Goal: Answer question/provide support: Share knowledge or assist other users

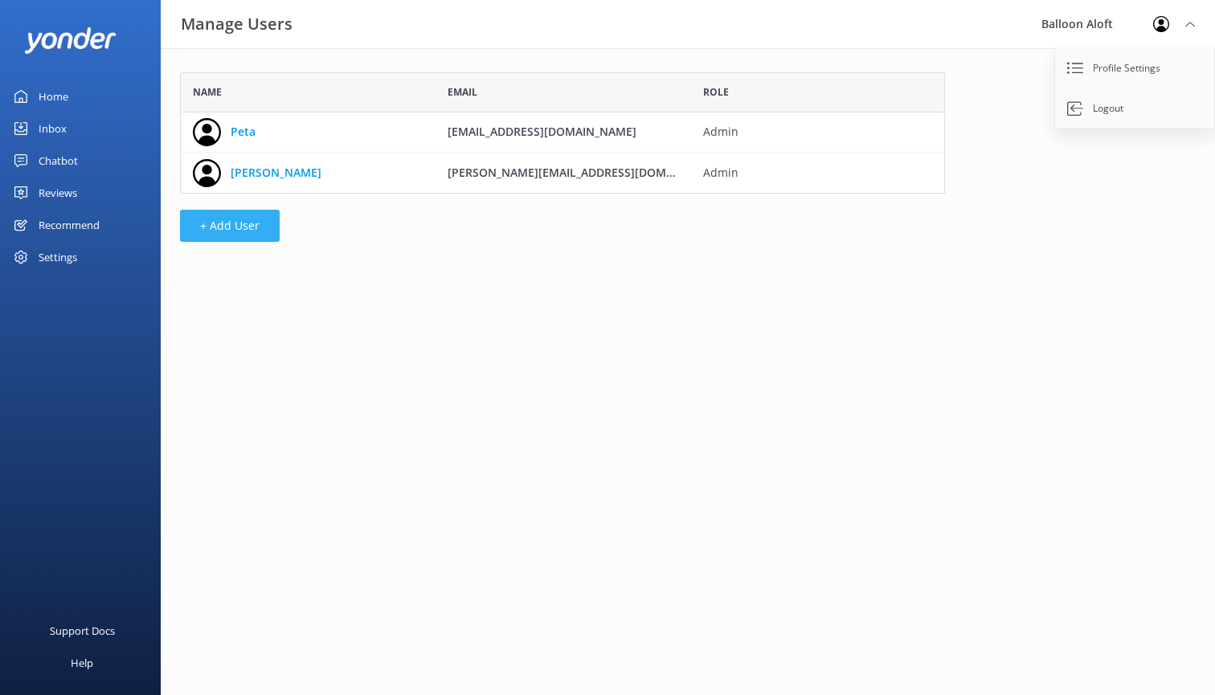
scroll to position [121, 765]
click at [264, 225] on button "+ Add User" at bounding box center [230, 226] width 100 height 32
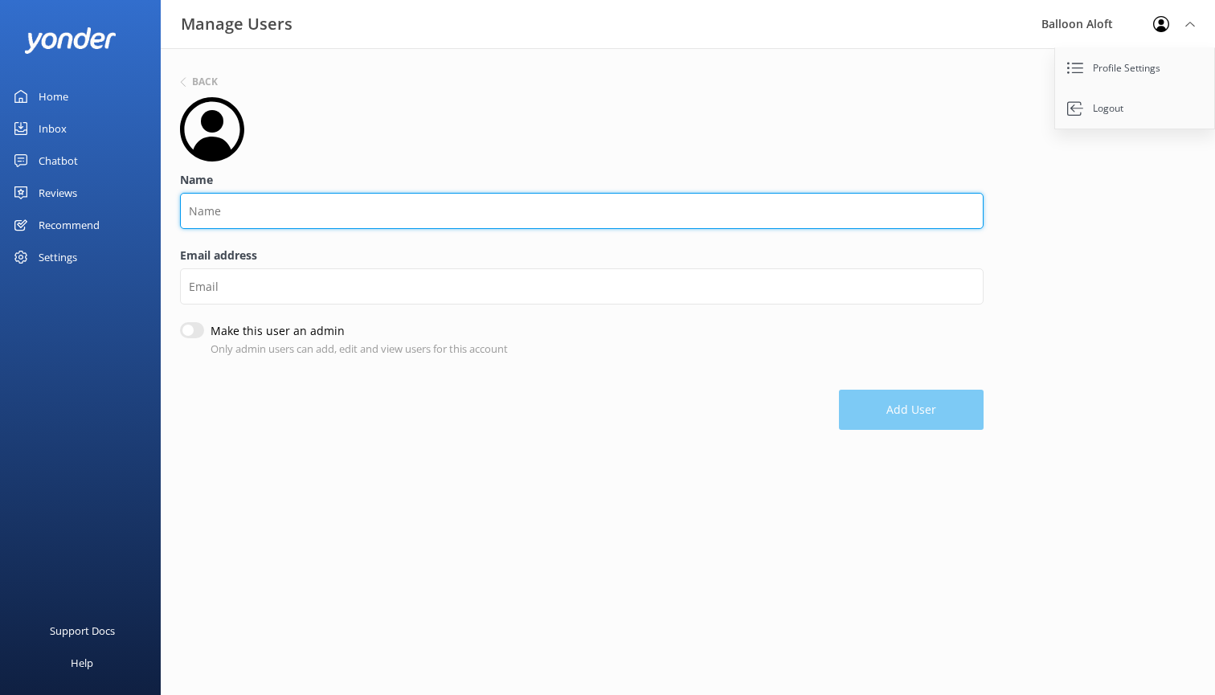
type input "i"
type input "[PERSON_NAME]"
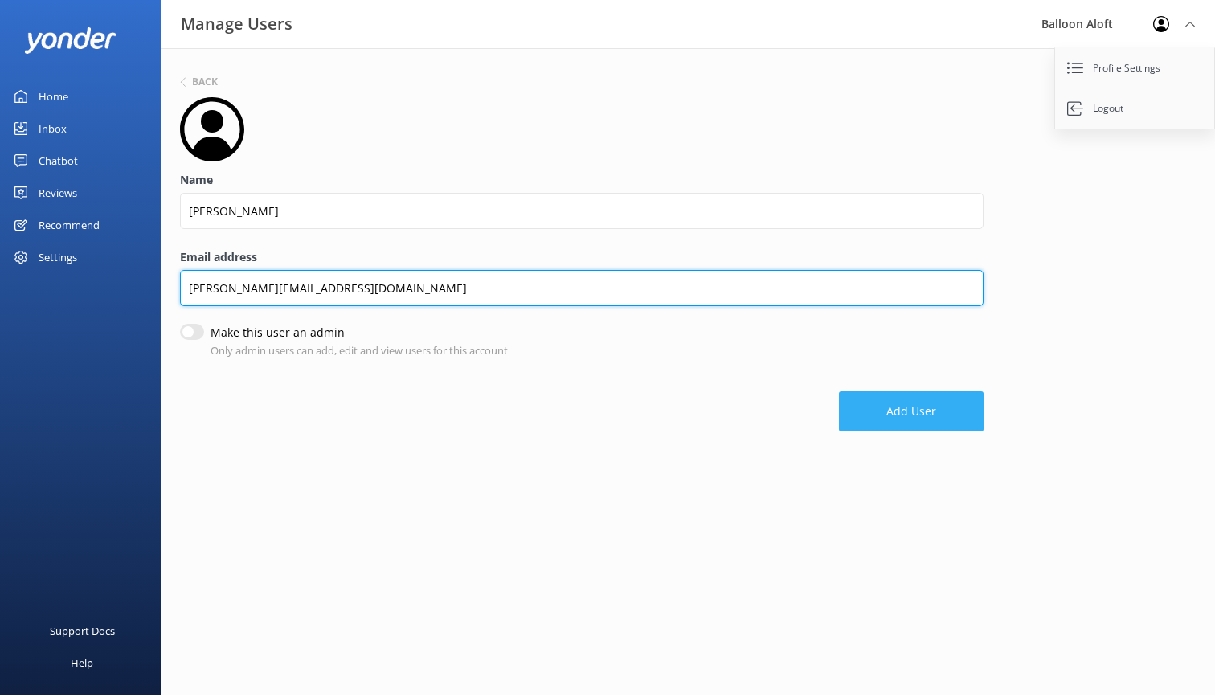
type input "[PERSON_NAME][EMAIL_ADDRESS][DOMAIN_NAME]"
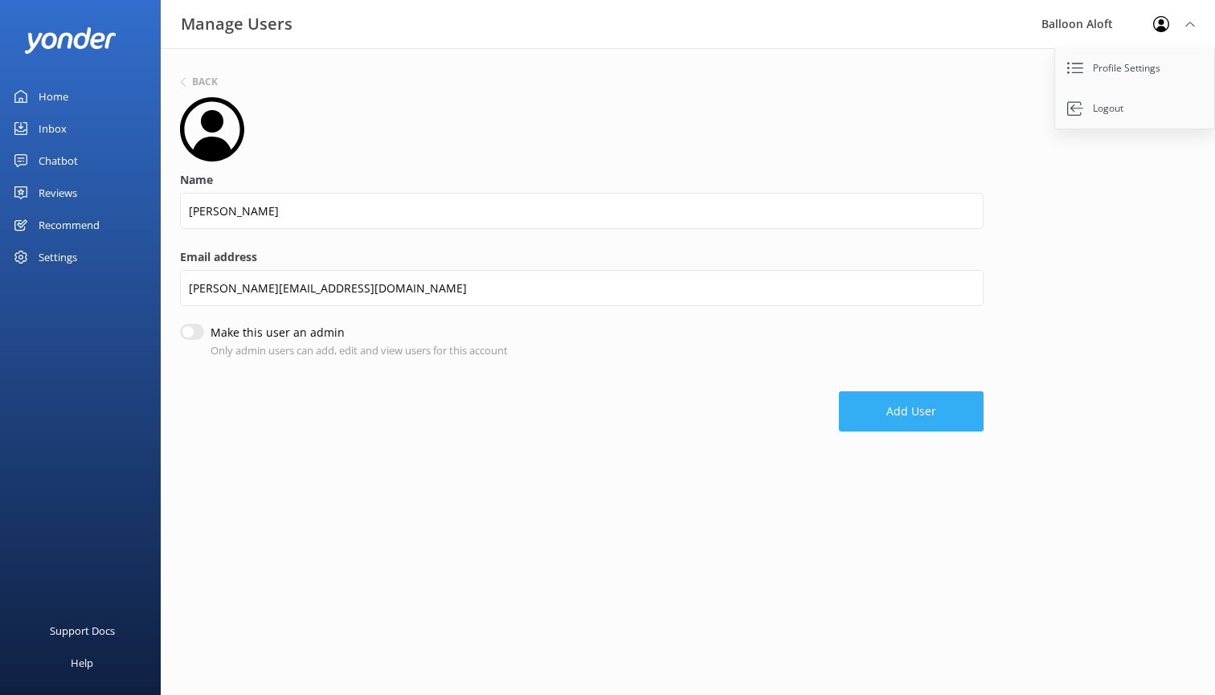
click at [938, 409] on button "Add User" at bounding box center [911, 411] width 145 height 40
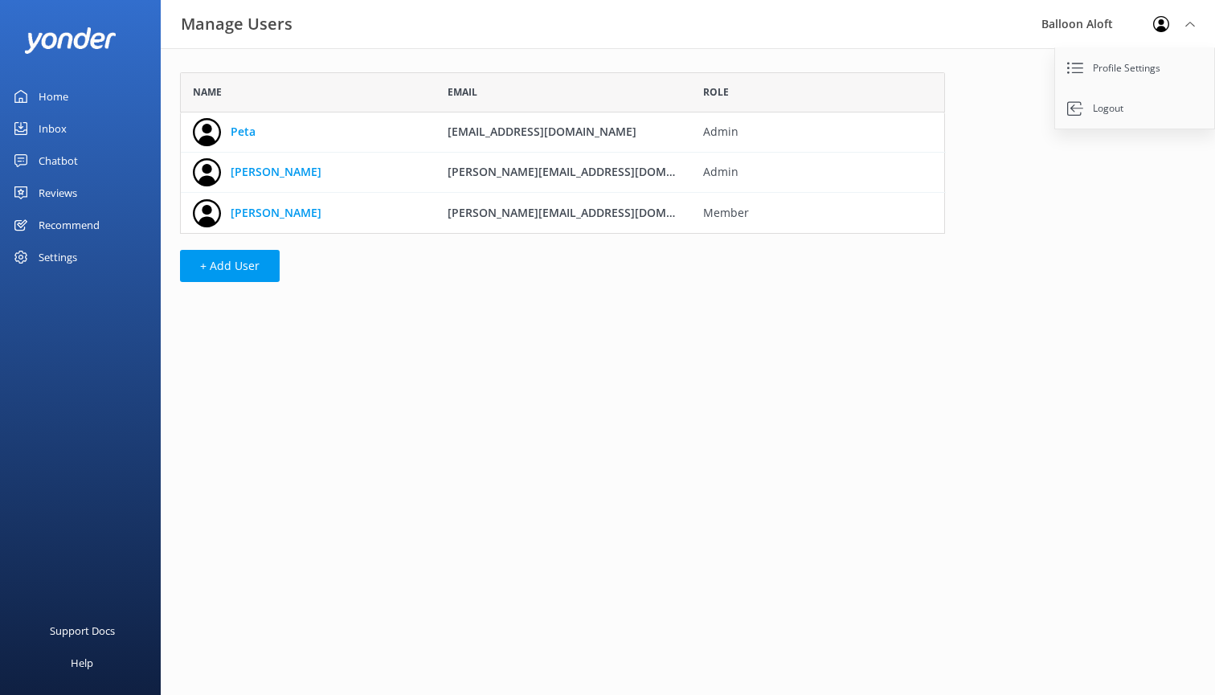
scroll to position [161, 765]
click at [63, 160] on div "Chatbot" at bounding box center [58, 161] width 39 height 32
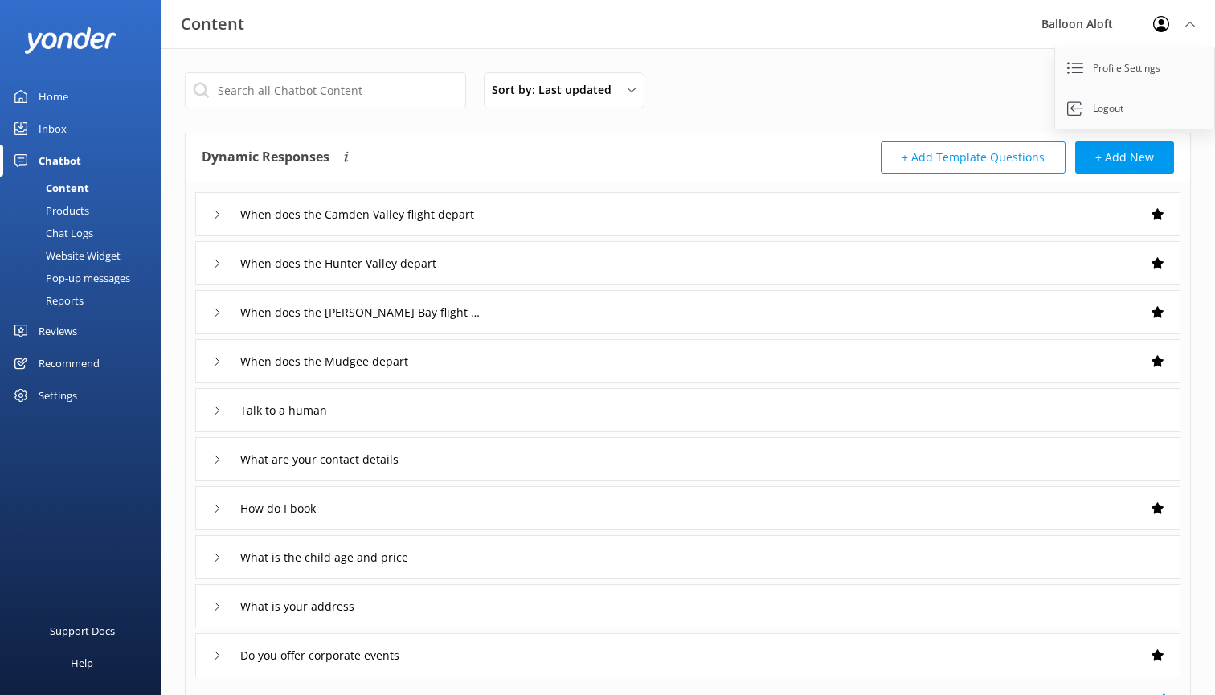
click at [216, 218] on icon at bounding box center [217, 215] width 10 height 10
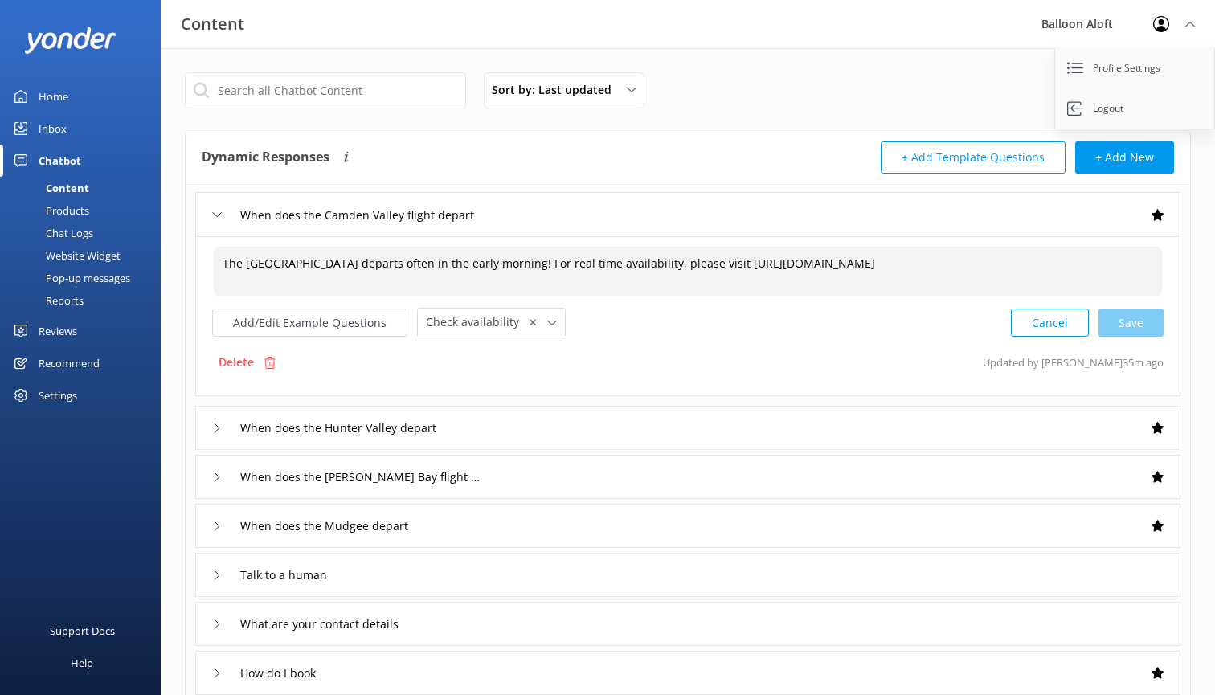
click at [504, 267] on textarea "The [GEOGRAPHIC_DATA] departs often in the early morning! For real time availab…" at bounding box center [688, 272] width 948 height 50
click at [234, 266] on textarea "The [GEOGRAPHIC_DATA] departs often in the early morning! For real time availab…" at bounding box center [688, 272] width 948 height 50
drag, startPoint x: 508, startPoint y: 268, endPoint x: 329, endPoint y: 264, distance: 178.4
click at [329, 264] on textarea "Our [GEOGRAPHIC_DATA] departs often in the early morning! For real time availab…" at bounding box center [688, 272] width 948 height 50
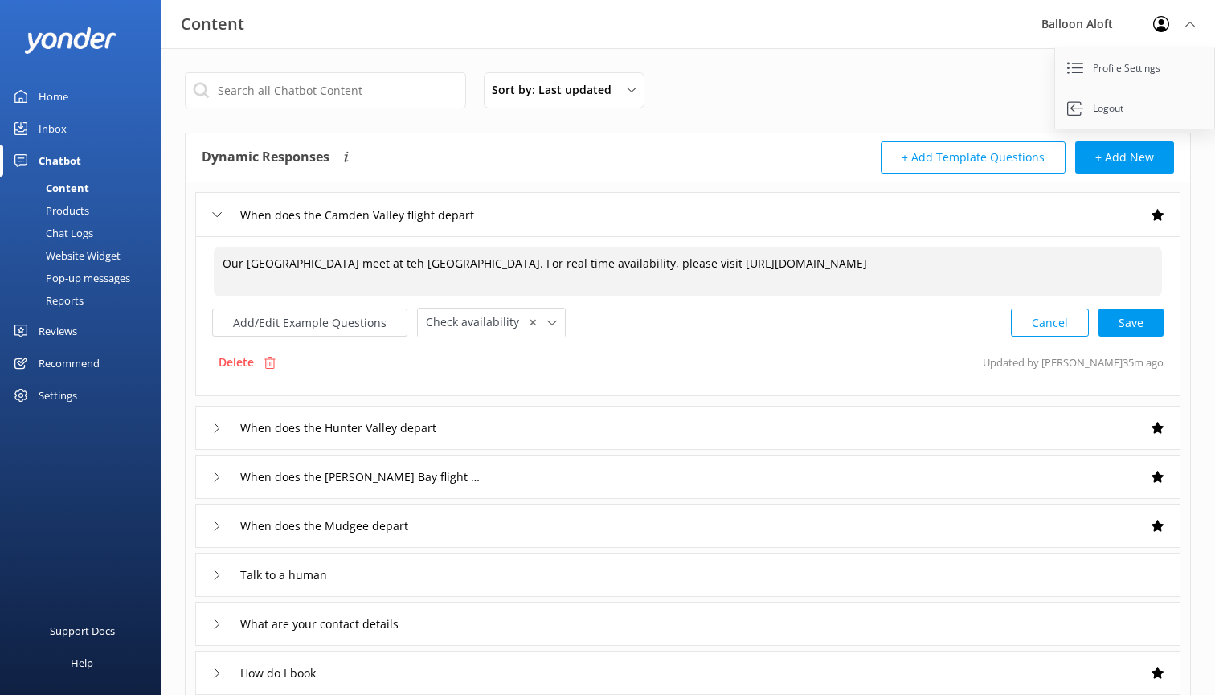
click at [377, 263] on textarea "Our [GEOGRAPHIC_DATA] meet at teh [GEOGRAPHIC_DATA]. For real time availability…" at bounding box center [688, 272] width 948 height 50
drag, startPoint x: 403, startPoint y: 276, endPoint x: 328, endPoint y: 275, distance: 75.5
click at [328, 275] on textarea "Our [GEOGRAPHIC_DATA] meet at the [GEOGRAPHIC_DATA]. For real time availability…" at bounding box center [688, 272] width 948 height 50
drag, startPoint x: 682, startPoint y: 264, endPoint x: 703, endPoint y: 272, distance: 22.4
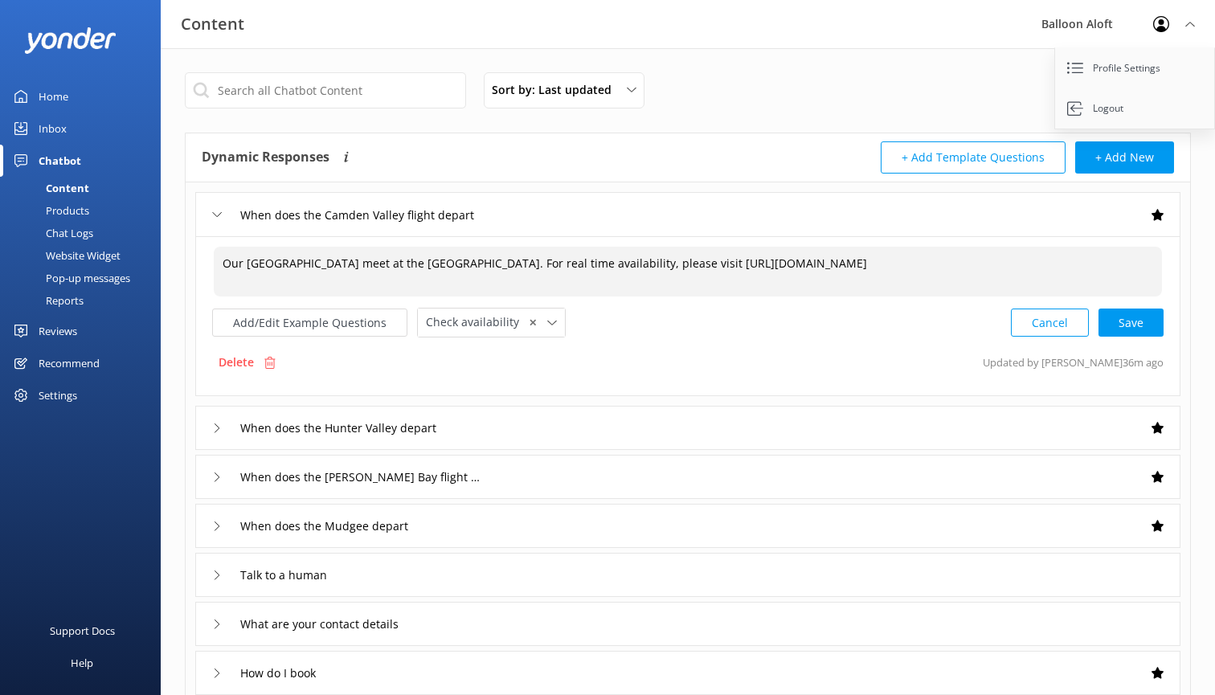
click at [703, 275] on textarea "Our [GEOGRAPHIC_DATA] meet at the [GEOGRAPHIC_DATA]. For real time availability…" at bounding box center [688, 272] width 948 height 50
click at [486, 268] on textarea "Our [GEOGRAPHIC_DATA] meet at the [GEOGRAPHIC_DATA]. For real time availability…" at bounding box center [688, 272] width 948 height 50
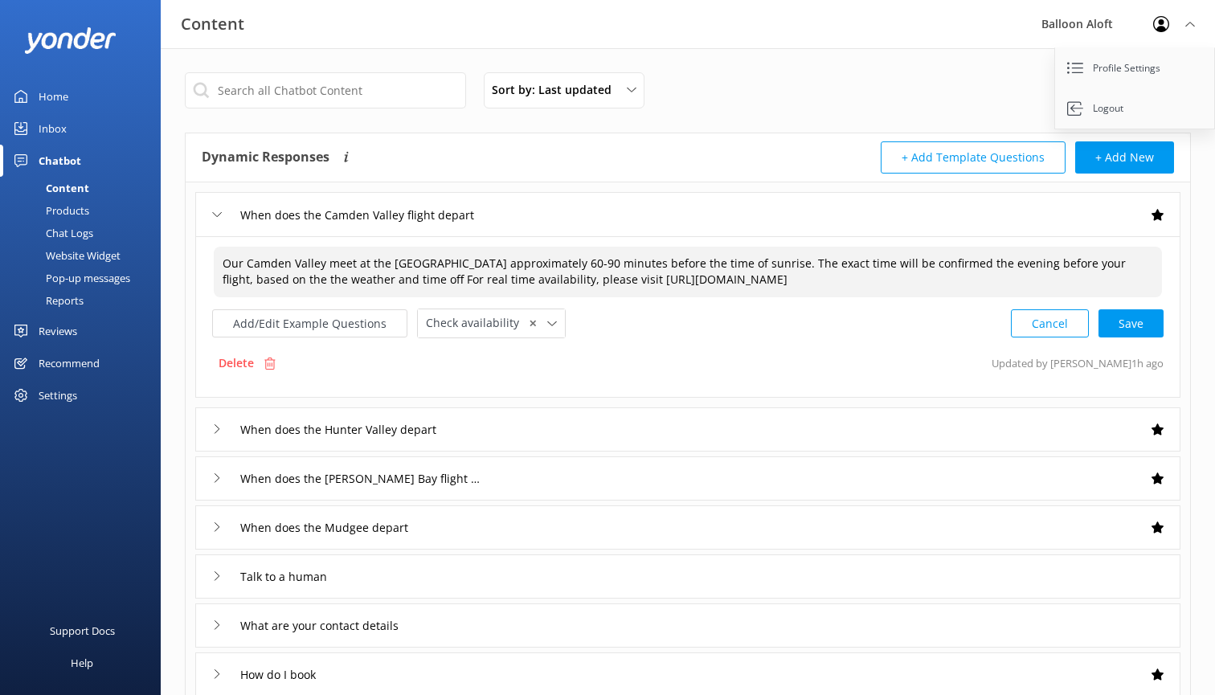
click at [325, 262] on textarea "Our Camden Valley meet at the [GEOGRAPHIC_DATA] approximately 60-90 minutes bef…" at bounding box center [688, 272] width 948 height 51
click at [996, 263] on textarea "Our Camden Valley flights meet at the [GEOGRAPHIC_DATA] approximately 60-90 min…" at bounding box center [688, 272] width 948 height 51
click at [484, 281] on textarea "Our Camden Valley flights meet at the [GEOGRAPHIC_DATA] approximately 60-90 min…" at bounding box center [688, 272] width 948 height 51
drag, startPoint x: 534, startPoint y: 278, endPoint x: 587, endPoint y: 298, distance: 56.7
click at [587, 297] on textarea "Our Camden Valley flights meet at the [GEOGRAPHIC_DATA] approximately 60-90 min…" at bounding box center [688, 272] width 948 height 51
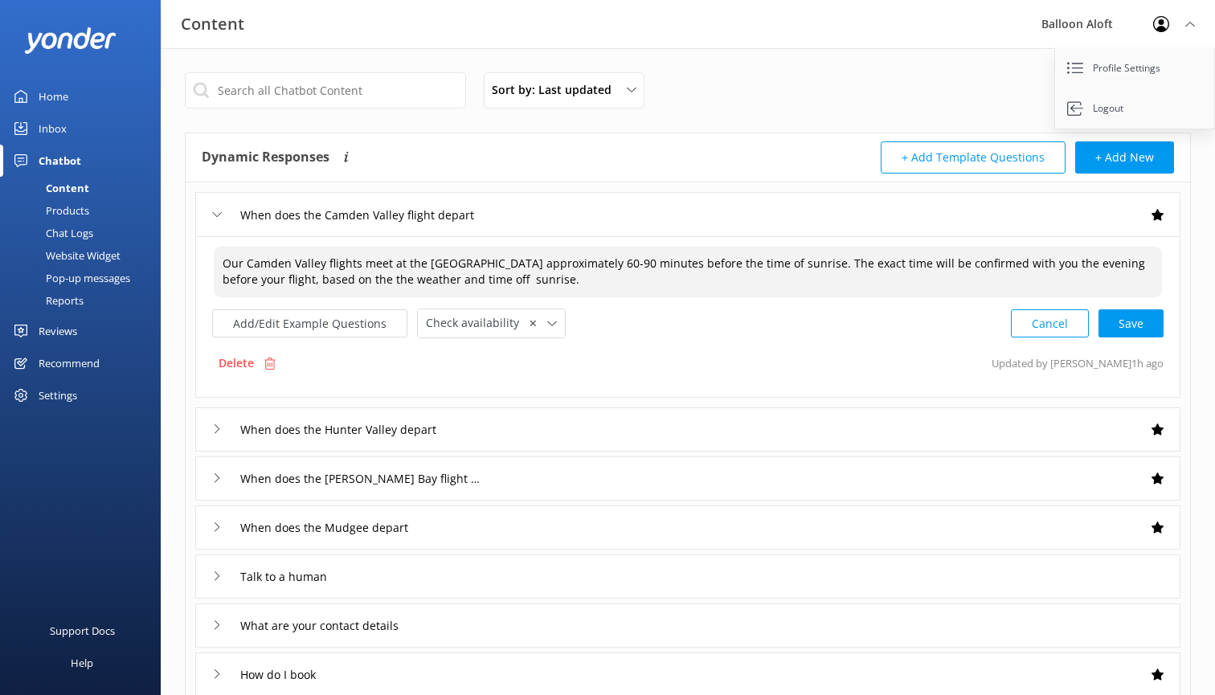
click at [314, 264] on textarea "Our Camden Valley flights meet at the [GEOGRAPHIC_DATA] approximately 60-90 min…" at bounding box center [688, 272] width 948 height 51
click at [317, 279] on textarea "Our Camden flights meet at the [GEOGRAPHIC_DATA] approximately 60-90 minutes be…" at bounding box center [688, 272] width 948 height 51
click at [372, 278] on textarea "Our Camden flights meet at the [GEOGRAPHIC_DATA] approximately 60-90 minutes be…" at bounding box center [688, 272] width 948 height 51
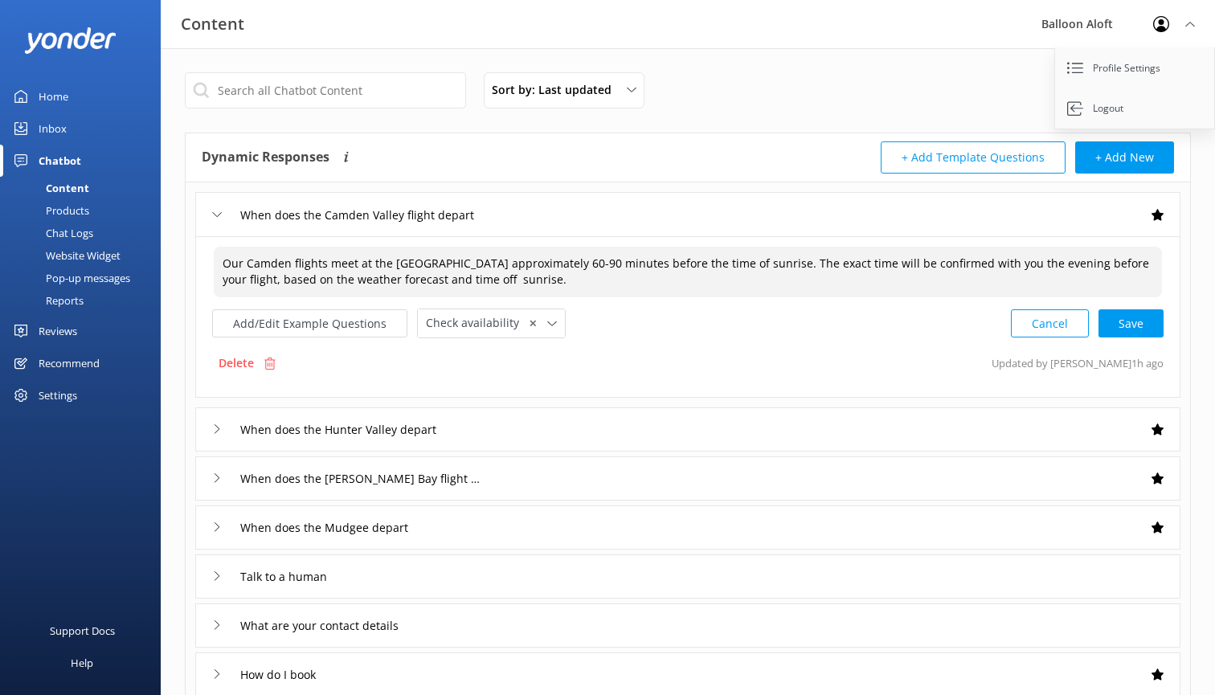
click at [439, 283] on textarea "Our Camden flights meet at the [GEOGRAPHIC_DATA] approximately 60-90 minutes be…" at bounding box center [688, 272] width 948 height 51
click at [509, 280] on textarea "Our Camden flights meet at the [GEOGRAPHIC_DATA] approximately 60-90 minutes be…" at bounding box center [688, 272] width 948 height 51
click at [553, 284] on textarea "Our Camden flights meet at the [GEOGRAPHIC_DATA] approximately 60-90 minutes be…" at bounding box center [688, 272] width 948 height 51
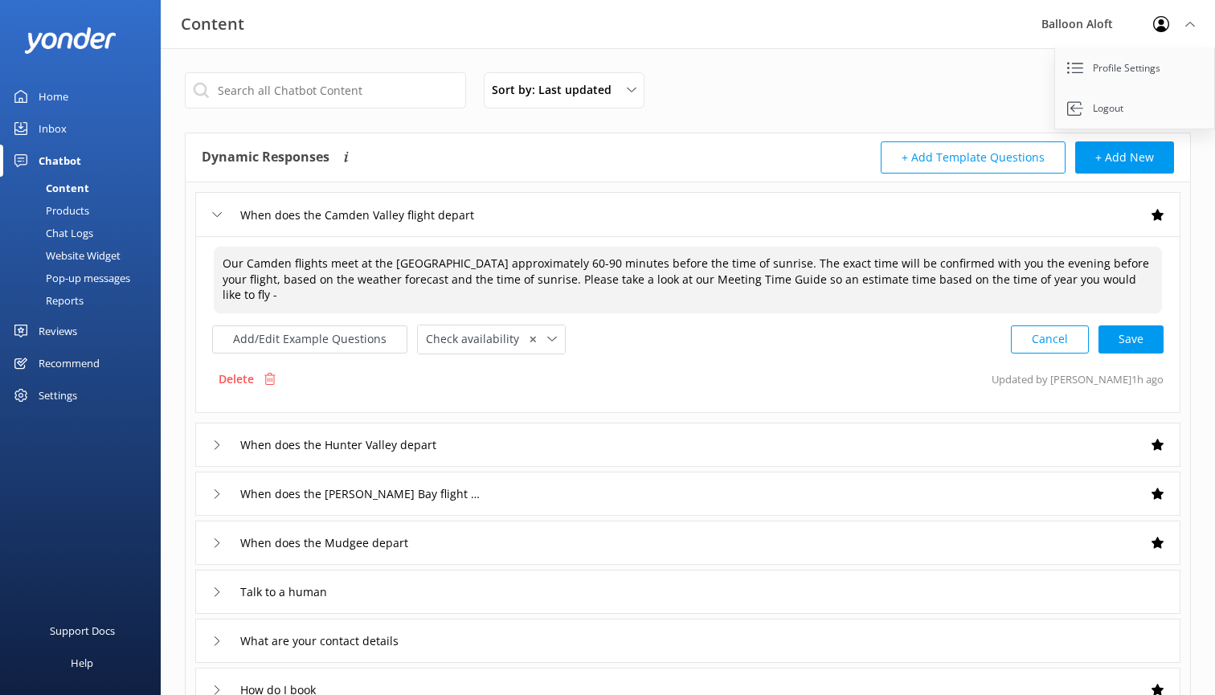
paste textarea "[URL][DOMAIN_NAME]"
click at [791, 281] on textarea "Our Camden flights meet at the [GEOGRAPHIC_DATA] approximately 60-90 minutes be…" at bounding box center [688, 280] width 948 height 67
click at [570, 291] on textarea "Our Camden flights meet at the [GEOGRAPHIC_DATA] approximately 60-90 minutes be…" at bounding box center [688, 279] width 950 height 67
drag, startPoint x: 552, startPoint y: 294, endPoint x: 213, endPoint y: 258, distance: 341.0
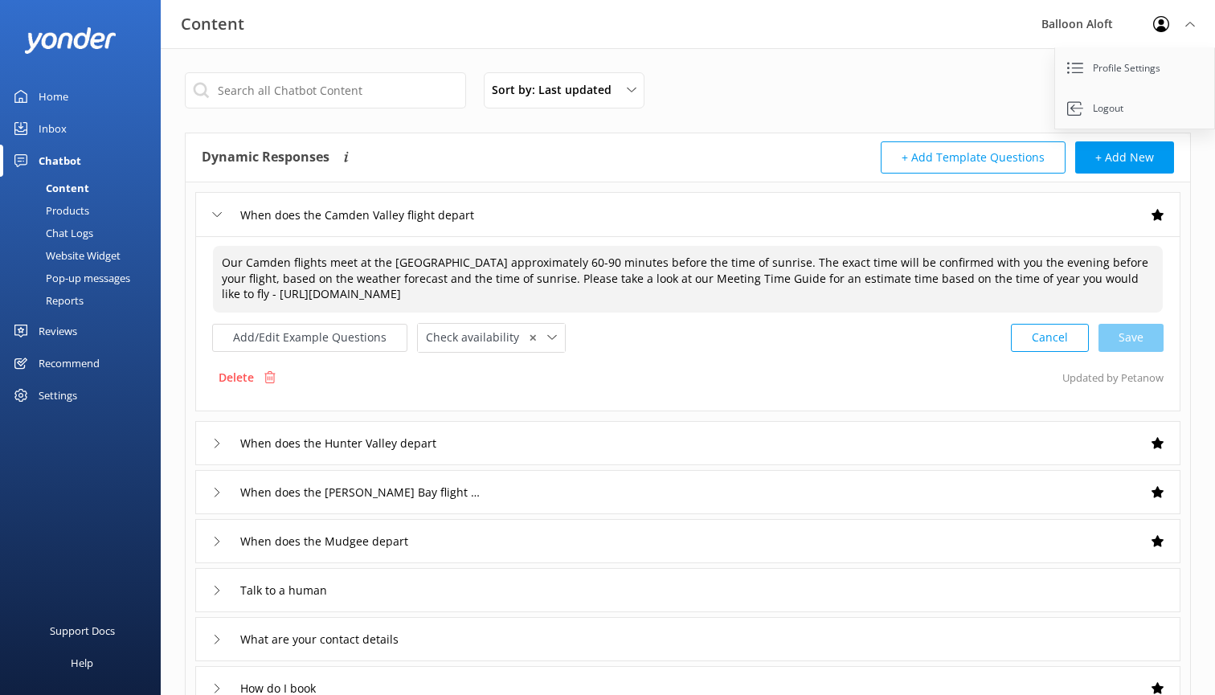
click at [213, 258] on textarea "Our Camden flights meet at the [GEOGRAPHIC_DATA] approximately 60-90 minutes be…" at bounding box center [688, 279] width 950 height 67
type textarea "Our Camden flights meet at the [GEOGRAPHIC_DATA] approximately 60-90 minutes be…"
click at [430, 443] on input "When does the Hunter Valley depart" at bounding box center [350, 443] width 238 height 24
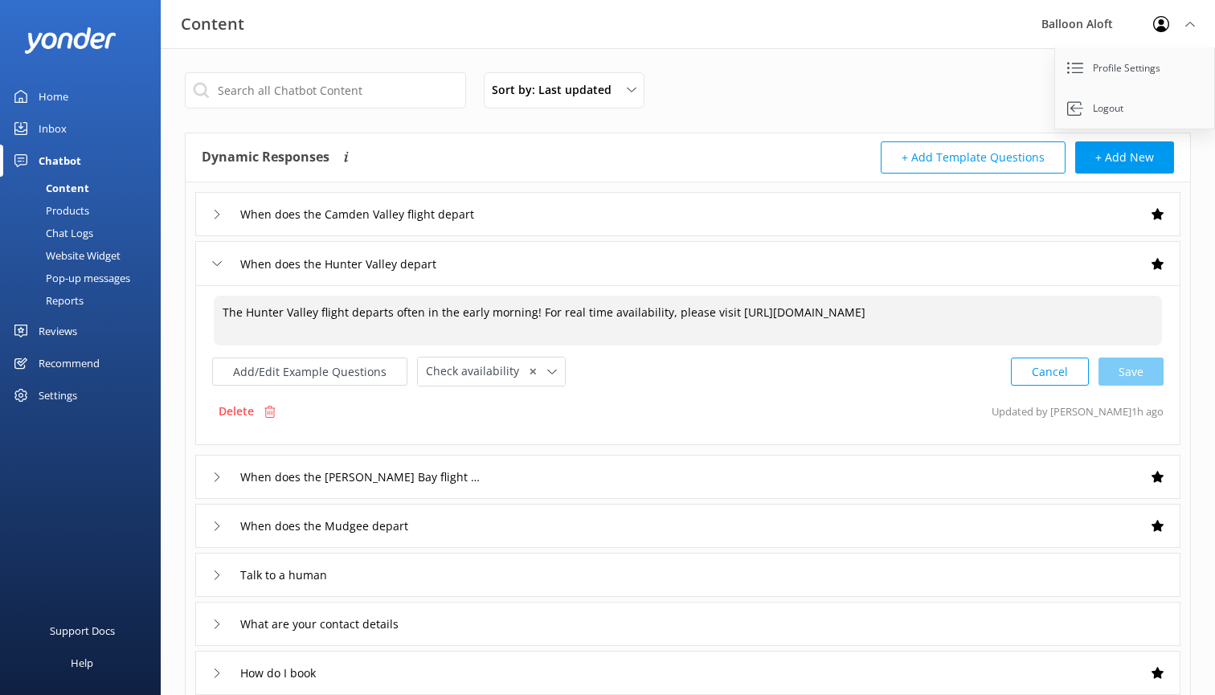
click at [378, 316] on textarea "The Hunter Valley flight departs often in the early morning! For real time avai…" at bounding box center [688, 321] width 948 height 50
paste textarea "Our Camden flights meet at the [GEOGRAPHIC_DATA] approximately 60-90 minutes be…"
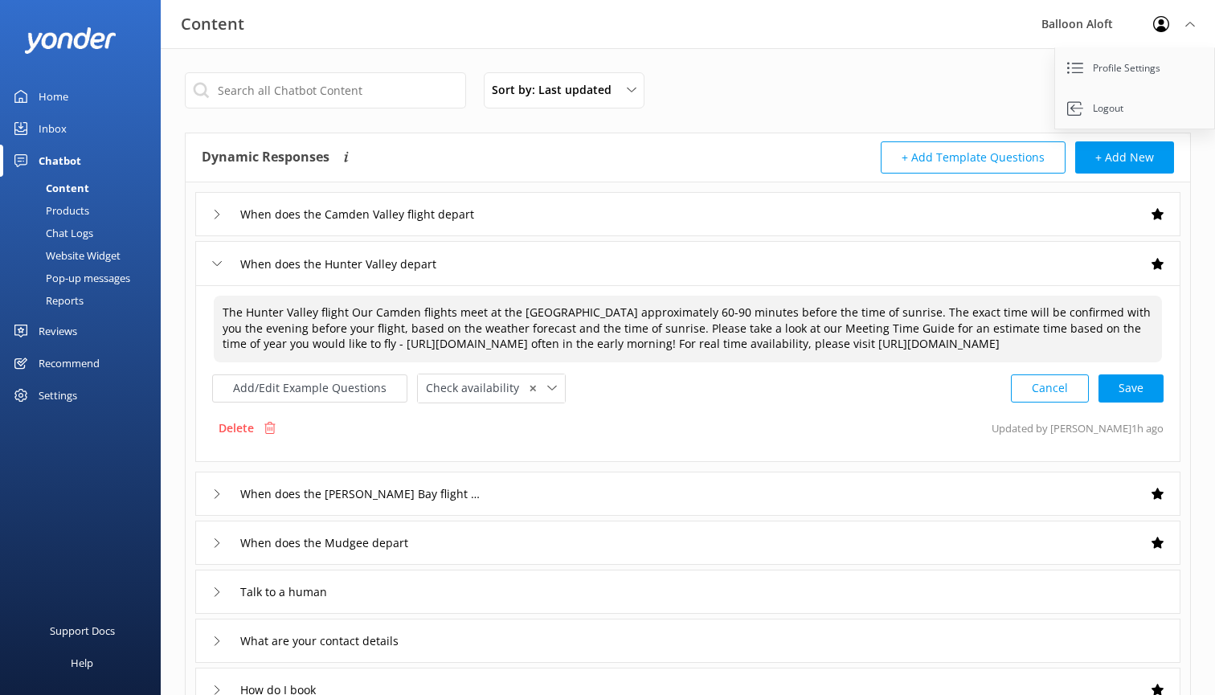
click at [344, 309] on textarea "The Hunter Valley flight Our Camden flights meet at the [GEOGRAPHIC_DATA] appro…" at bounding box center [688, 329] width 948 height 67
click at [273, 312] on textarea "Our Camden flights meet at the [GEOGRAPHIC_DATA] approximately 60-90 minutes be…" at bounding box center [688, 329] width 948 height 67
click at [449, 307] on textarea "Our Hunter Valley flights meet at the [GEOGRAPHIC_DATA] approximately 60-90 min…" at bounding box center [688, 329] width 948 height 67
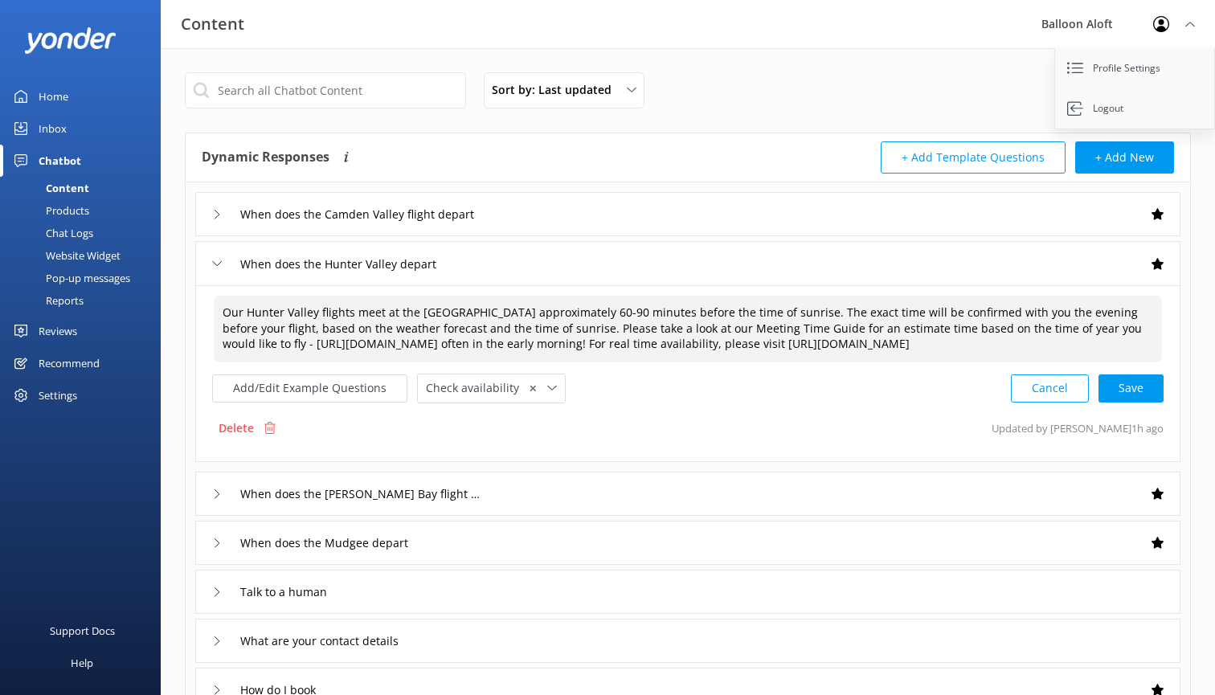
click at [449, 307] on textarea "Our Hunter Valley flights meet at the [GEOGRAPHIC_DATA] approximately 60-90 min…" at bounding box center [688, 329] width 948 height 67
click at [493, 308] on textarea "Our Hunter Valley flights meet at the [GEOGRAPHIC_DATA] approximately 60-90 min…" at bounding box center [688, 329] width 948 height 67
drag, startPoint x: 517, startPoint y: 312, endPoint x: 418, endPoint y: 310, distance: 98.8
click at [418, 310] on textarea "Our Hunter Valley flights meet at the [GEOGRAPHIC_DATA] approximately 60-90 min…" at bounding box center [688, 329] width 948 height 67
click at [554, 353] on textarea "Our Hunter Valley flights meet at the [PERSON_NAME][GEOGRAPHIC_DATA] approximat…" at bounding box center [688, 329] width 948 height 67
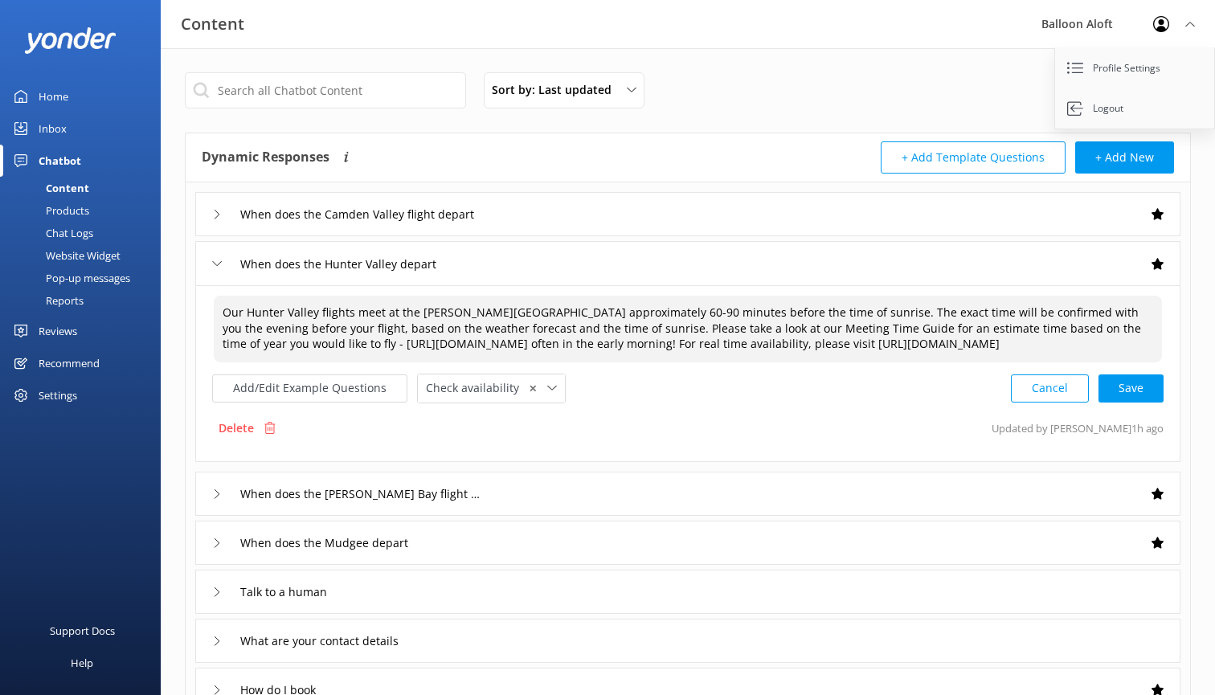
click at [554, 353] on textarea "Our Hunter Valley flights meet at the [PERSON_NAME][GEOGRAPHIC_DATA] approximat…" at bounding box center [688, 329] width 948 height 67
click at [539, 339] on textarea "Our Hunter Valley flights meet at the [PERSON_NAME][GEOGRAPHIC_DATA] approximat…" at bounding box center [688, 329] width 948 height 67
drag, startPoint x: 542, startPoint y: 341, endPoint x: 622, endPoint y: 369, distance: 84.4
click at [622, 362] on textarea "Our Hunter Valley flights meet at the [PERSON_NAME][GEOGRAPHIC_DATA] approximat…" at bounding box center [688, 329] width 948 height 67
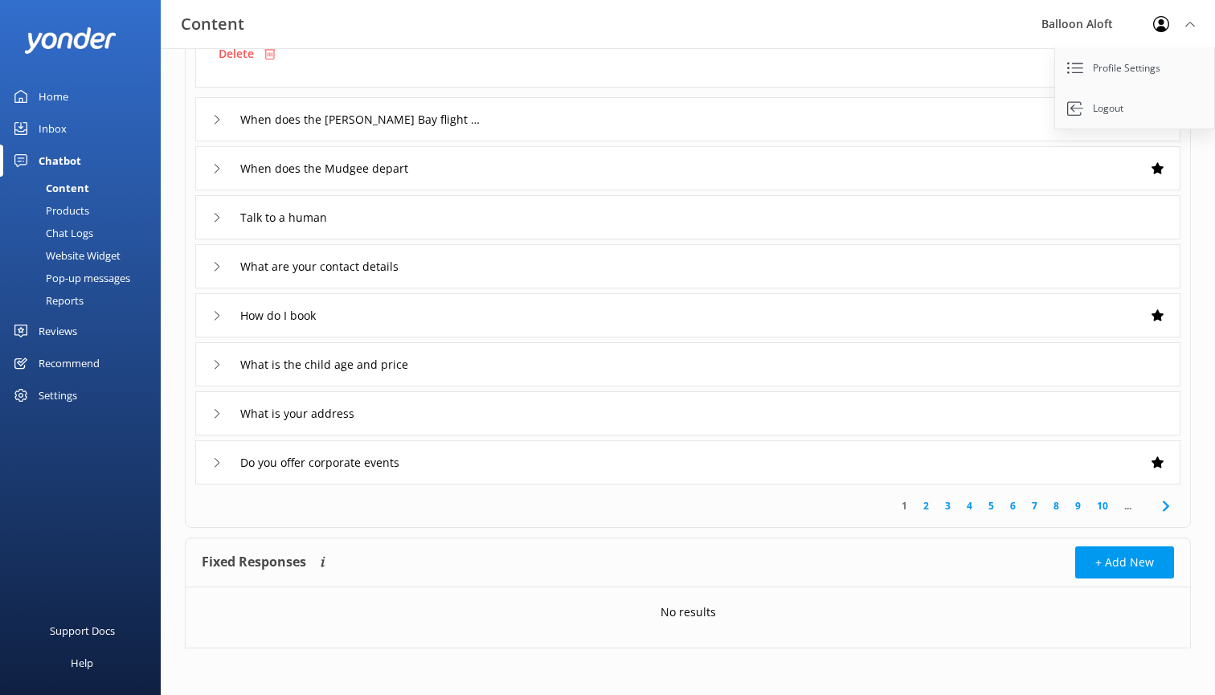
scroll to position [372, 0]
type textarea "Our Hunter Valley flights meet at the [PERSON_NAME][GEOGRAPHIC_DATA] approximat…"
click at [907, 503] on link "1" at bounding box center [904, 506] width 22 height 15
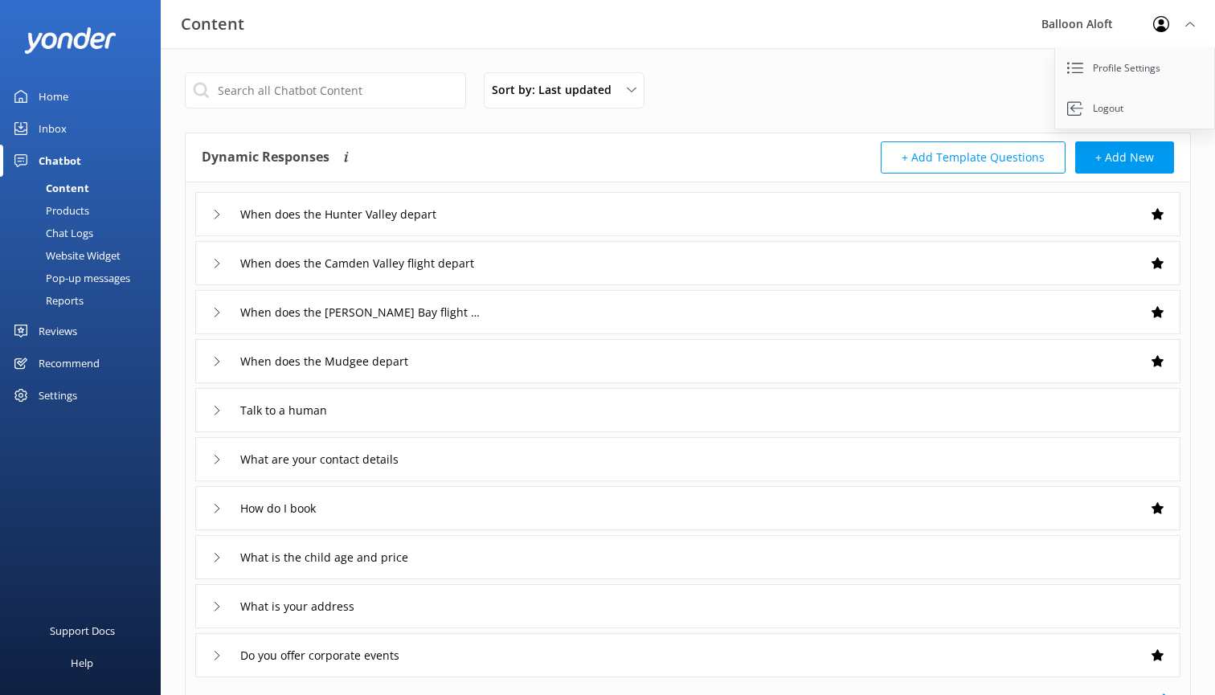
click at [894, 193] on div "When does the Hunter Valley depart" at bounding box center [687, 214] width 985 height 44
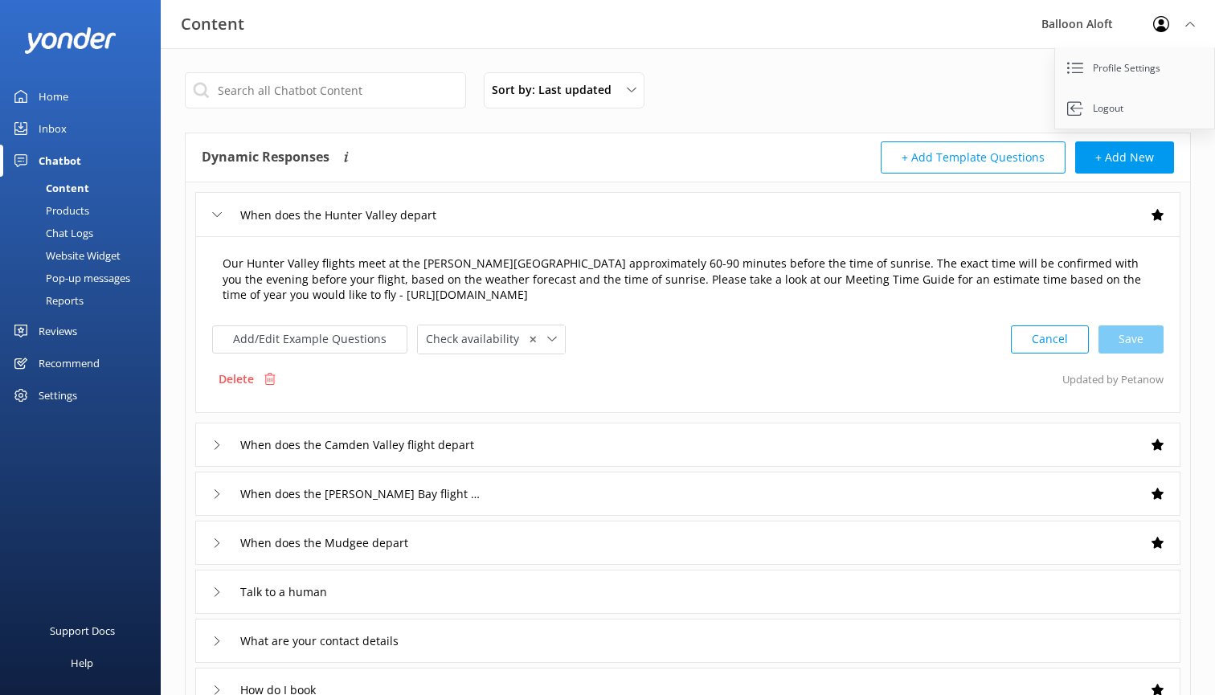
click at [410, 263] on textarea "Our Hunter Valley flights meet at the [PERSON_NAME][GEOGRAPHIC_DATA] approximat…" at bounding box center [688, 280] width 948 height 67
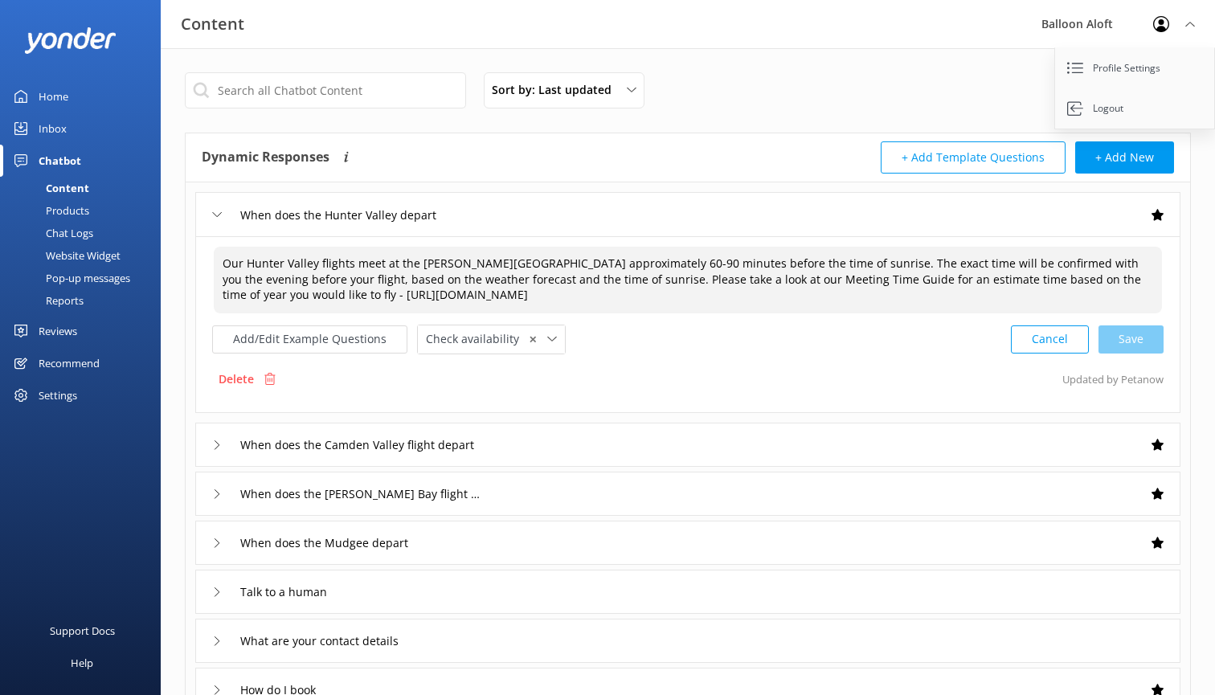
click at [410, 263] on textarea "Our Hunter Valley flights meet at the [PERSON_NAME][GEOGRAPHIC_DATA] approximat…" at bounding box center [688, 280] width 948 height 67
click at [569, 296] on textarea "Our Hunter Valley flights meet at [PERSON_NAME][GEOGRAPHIC_DATA] approximately …" at bounding box center [688, 279] width 950 height 67
type textarea "Our Hunter Valley flights meet at [PERSON_NAME][GEOGRAPHIC_DATA] approximately …"
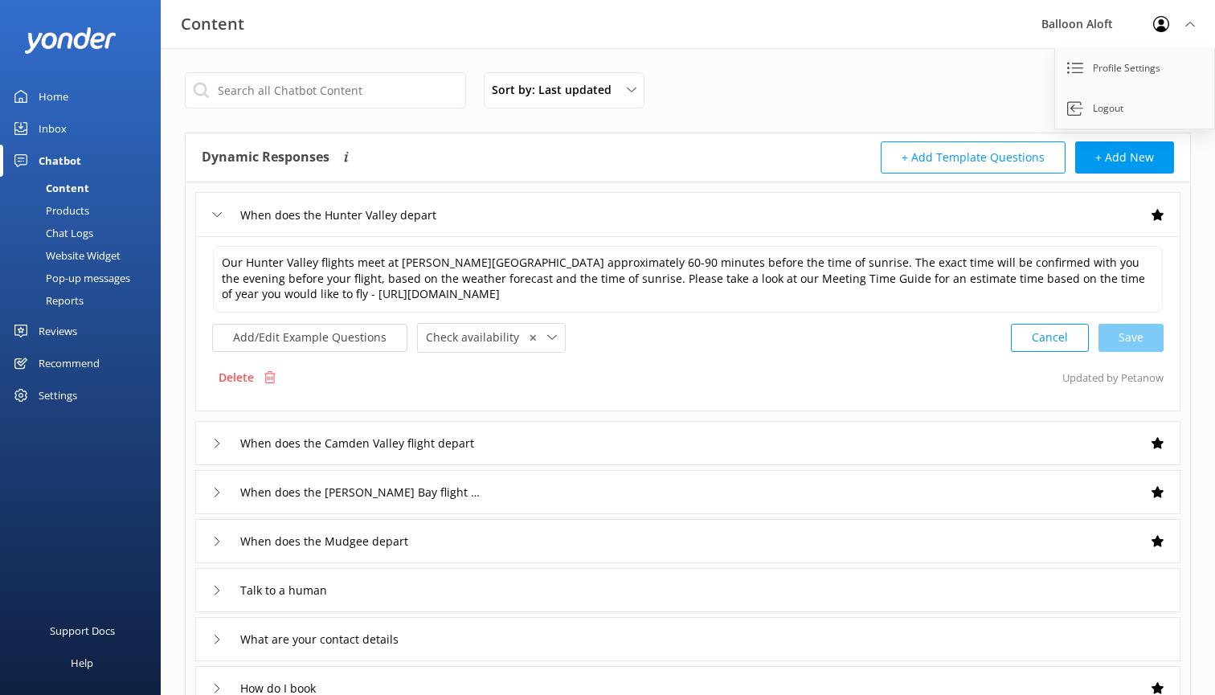
click at [511, 480] on div "When does the [PERSON_NAME] Bay flight depart" at bounding box center [687, 492] width 985 height 44
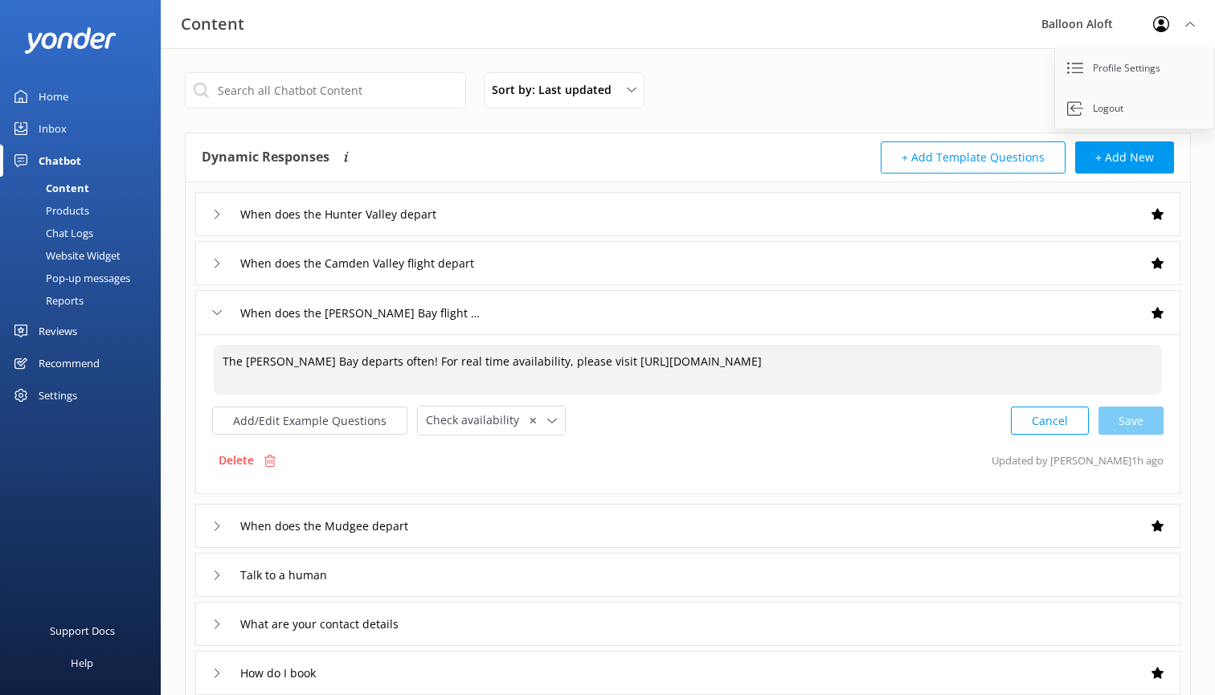
click at [473, 357] on textarea "The [PERSON_NAME] Bay departs often! For real time availability, please visit […" at bounding box center [688, 370] width 948 height 50
click at [509, 354] on textarea "The [PERSON_NAME] Bay departs often! For real time availability, please visit […" at bounding box center [688, 370] width 948 height 50
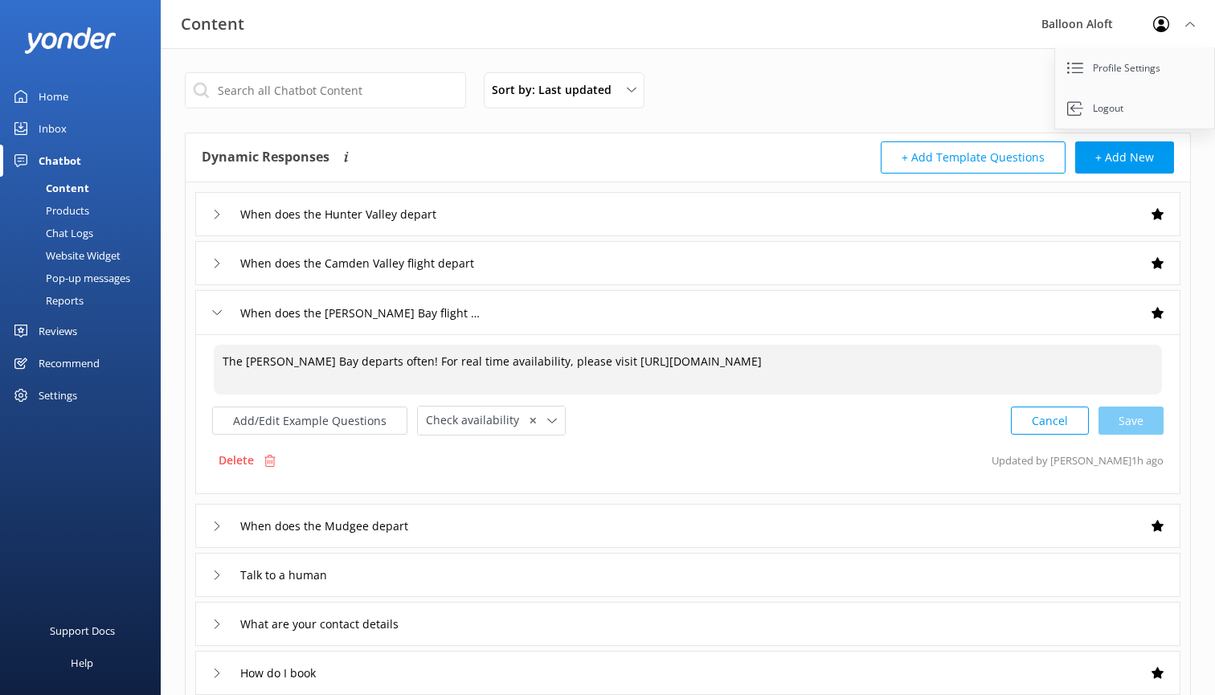
paste textarea "Our Hunter Valley flights meet at [PERSON_NAME][GEOGRAPHIC_DATA] approximately …"
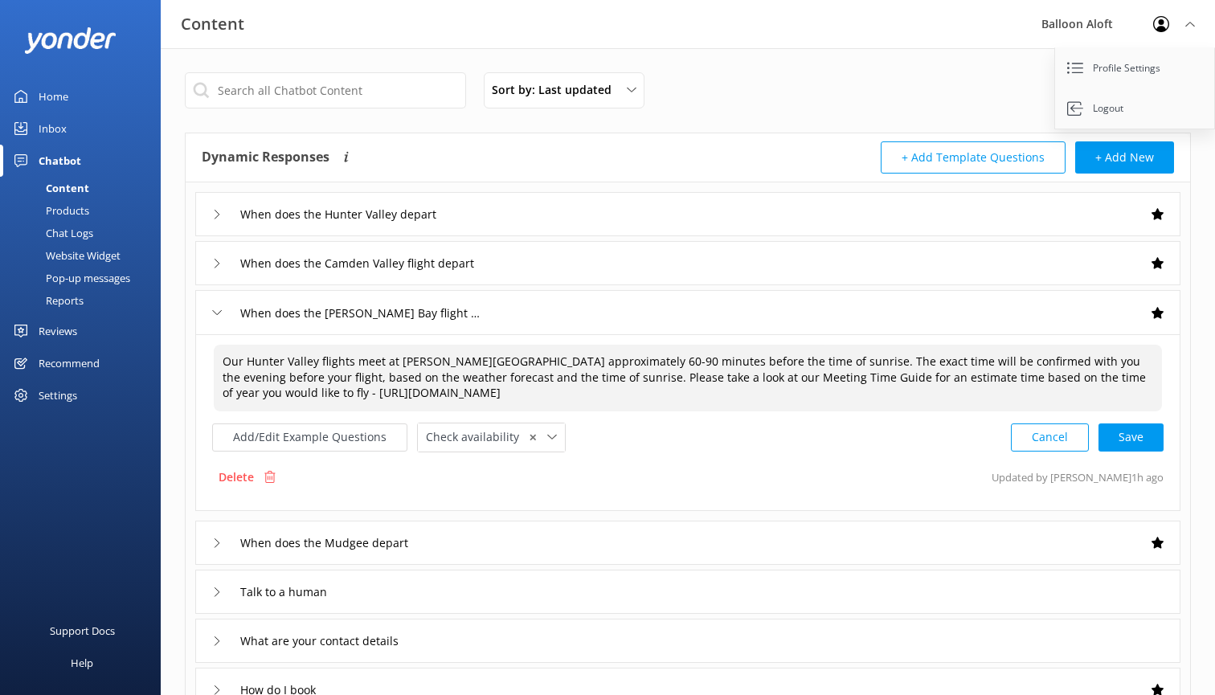
click at [314, 365] on textarea "Our Hunter Valley flights meet at [PERSON_NAME][GEOGRAPHIC_DATA] approximately …" at bounding box center [688, 378] width 948 height 67
click at [456, 359] on textarea "Our [PERSON_NAME] Bay flights meet at [PERSON_NAME][GEOGRAPHIC_DATA] approximat…" at bounding box center [688, 378] width 948 height 67
type textarea "Our [PERSON_NAME] Bay flights meet at The [GEOGRAPHIC_DATA][PERSON_NAME] approx…"
click at [610, 540] on div "When does the Mudgee depart" at bounding box center [687, 541] width 985 height 44
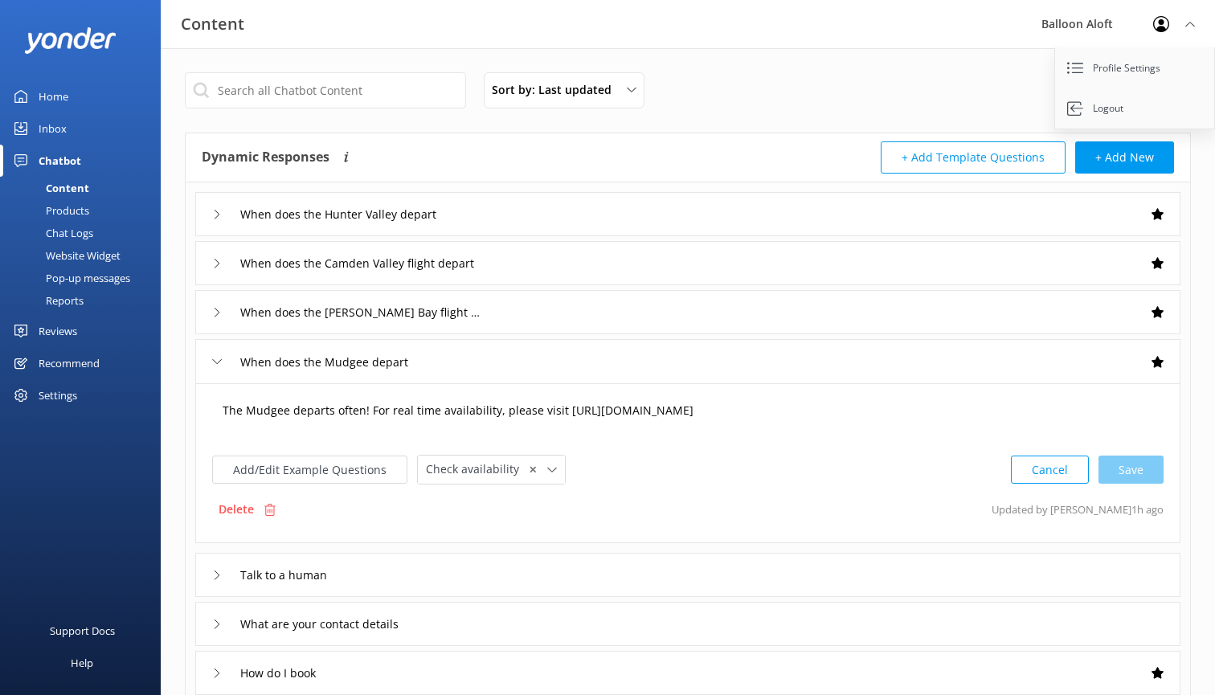
click at [427, 415] on textarea "The Mudgee departs often! For real time availability, please visit [URL][DOMAIN…" at bounding box center [688, 419] width 948 height 50
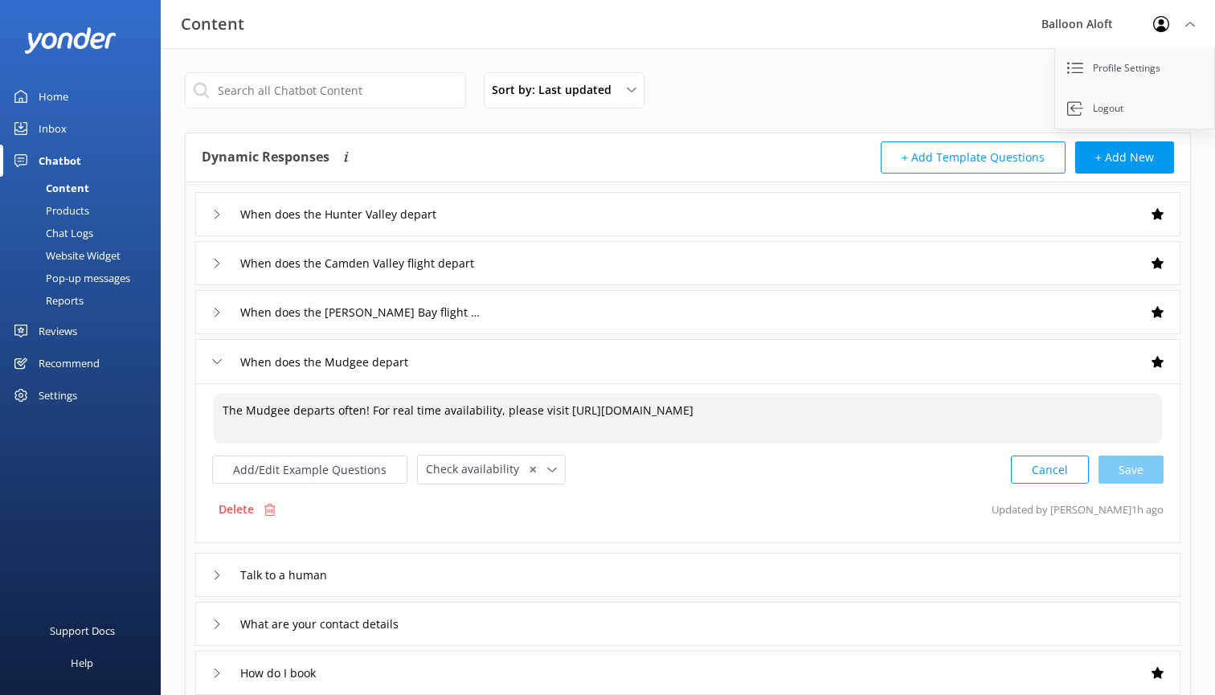
click at [427, 415] on textarea "The Mudgee departs often! For real time availability, please visit [URL][DOMAIN…" at bounding box center [688, 419] width 948 height 50
paste textarea "Our Hunter Valley flights meet at [PERSON_NAME][GEOGRAPHIC_DATA] approximately …"
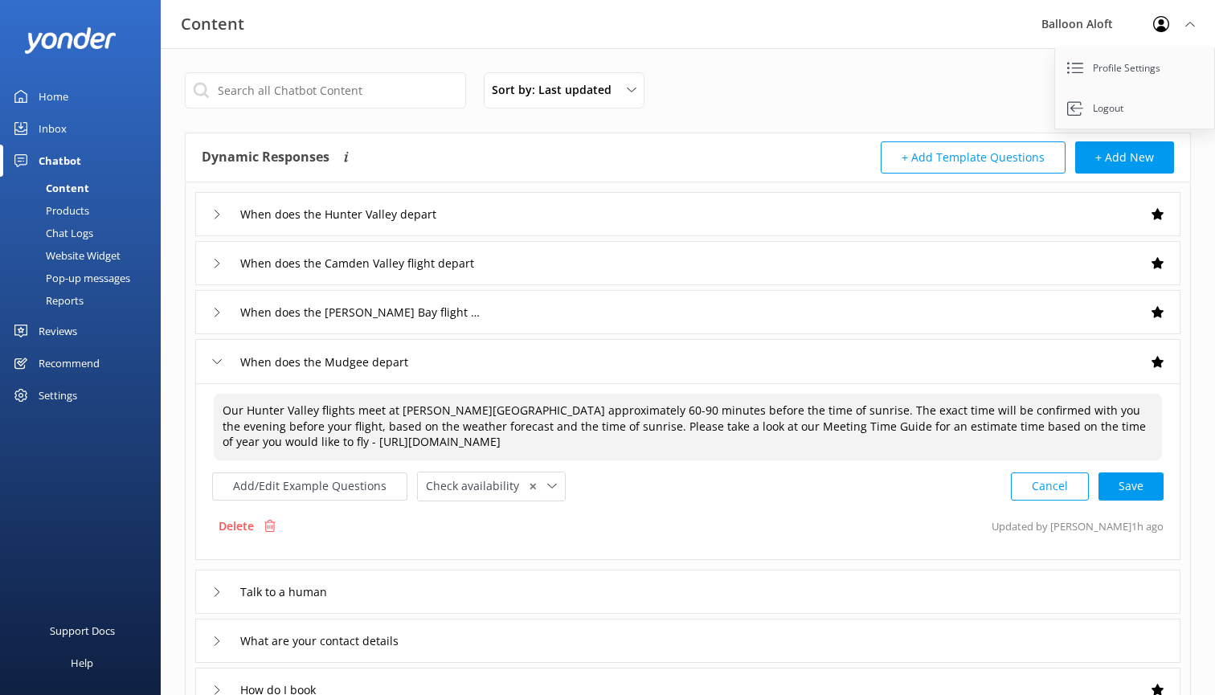
click at [317, 407] on textarea "Our Hunter Valley flights meet at [PERSON_NAME][GEOGRAPHIC_DATA] approximately …" at bounding box center [688, 427] width 948 height 67
click at [443, 408] on textarea "Our Mudgee flights meet at [PERSON_NAME][GEOGRAPHIC_DATA] approximately 60-90 m…" at bounding box center [688, 427] width 948 height 67
type textarea "Our Mudgee flights meet at [GEOGRAPHIC_DATA] approximately 60-90 minutes before…"
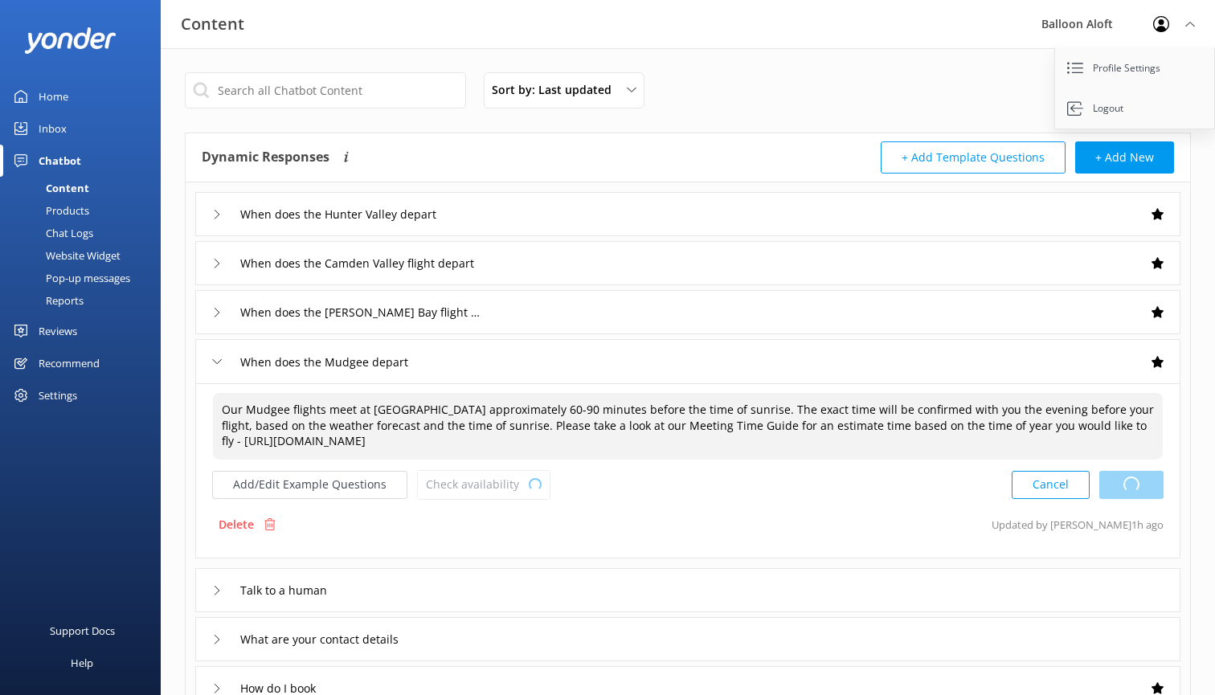
click at [1153, 486] on div "Cancel Loading.." at bounding box center [1087, 485] width 152 height 30
